Goal: Information Seeking & Learning: Learn about a topic

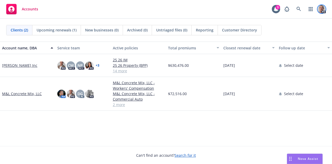
click at [323, 10] on img at bounding box center [321, 9] width 8 height 8
click at [298, 8] on icon at bounding box center [298, 9] width 5 height 5
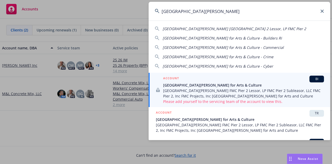
scroll to position [26, 0]
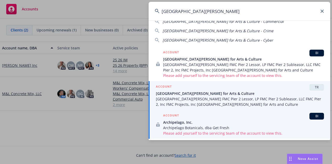
type input "fort Mason"
click at [311, 85] on span "TR" at bounding box center [316, 87] width 10 height 5
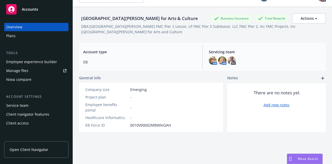
scroll to position [19, 0]
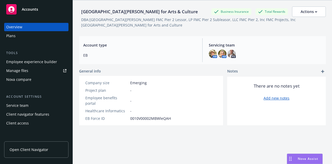
click at [26, 151] on span "Open Client Navigator" at bounding box center [29, 148] width 39 height 5
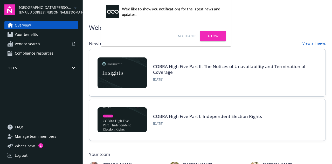
click at [191, 36] on link "No, thanks" at bounding box center [187, 36] width 18 height 5
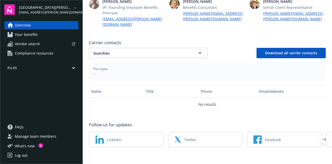
scroll to position [163, 0]
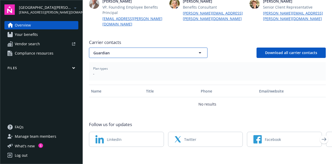
click at [199, 50] on icon "button" at bounding box center [200, 53] width 6 height 6
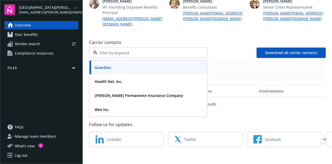
click at [199, 47] on div at bounding box center [148, 52] width 118 height 10
click at [102, 65] on strong "Guardian" at bounding box center [103, 67] width 16 height 5
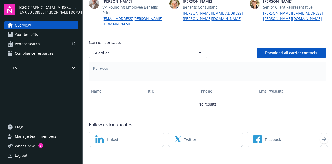
click at [118, 71] on span "-" at bounding box center [207, 73] width 228 height 5
drag, startPoint x: 99, startPoint y: 62, endPoint x: 98, endPoint y: 65, distance: 3.4
click at [99, 66] on span "Plan types" at bounding box center [207, 68] width 228 height 5
click at [94, 71] on span "-" at bounding box center [207, 73] width 228 height 5
click at [93, 67] on div "Plan types -" at bounding box center [207, 71] width 237 height 18
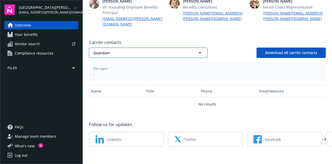
click at [198, 50] on icon "button" at bounding box center [200, 53] width 6 height 6
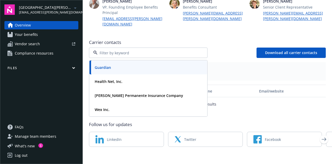
click at [100, 65] on strong "Guardian" at bounding box center [103, 67] width 16 height 5
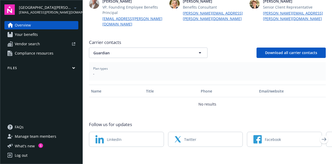
click at [96, 71] on span "-" at bounding box center [207, 73] width 228 height 5
click at [32, 35] on span "Your benefits" at bounding box center [26, 34] width 23 height 8
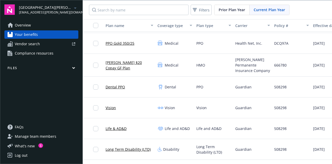
scroll to position [37, 0]
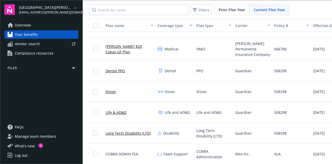
click at [137, 130] on link "Long Term Disability (LTD)" at bounding box center [128, 132] width 45 height 5
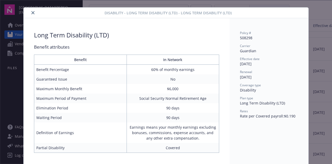
scroll to position [1, 0]
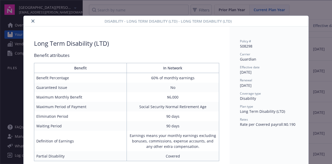
click at [31, 21] on icon "close" at bounding box center [32, 20] width 3 height 3
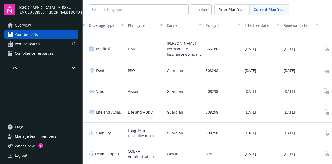
scroll to position [37, 103]
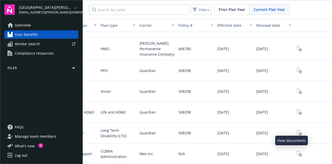
click at [298, 132] on rect "View Plan Documents" at bounding box center [299, 133] width 3 height 3
click at [299, 133] on icon "View Plan Documents" at bounding box center [299, 134] width 1 height 2
click at [297, 130] on icon "View Plan Documents" at bounding box center [299, 133] width 5 height 6
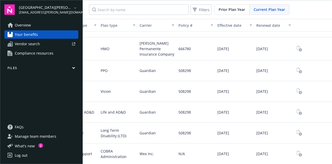
drag, startPoint x: 292, startPoint y: 129, endPoint x: 292, endPoint y: 132, distance: 3.4
click at [293, 135] on div at bounding box center [312, 132] width 39 height 21
drag, startPoint x: 291, startPoint y: 129, endPoint x: 294, endPoint y: 141, distance: 12.6
click at [294, 141] on div "View documents" at bounding box center [291, 139] width 33 height 10
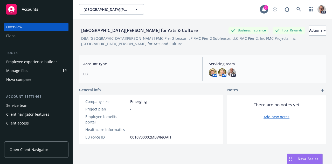
scroll to position [19, 0]
